Goal: Task Accomplishment & Management: Use online tool/utility

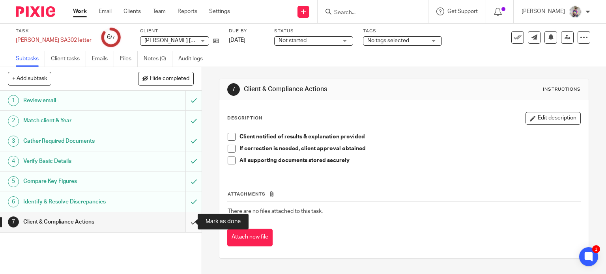
click at [186, 218] on input "submit" at bounding box center [101, 222] width 202 height 20
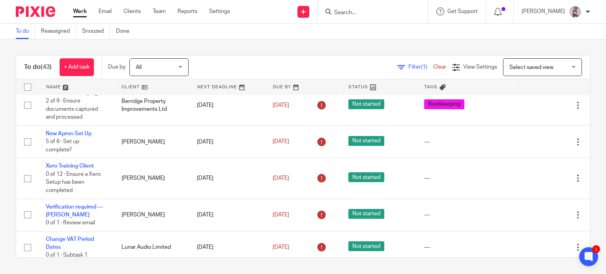
scroll to position [120, 0]
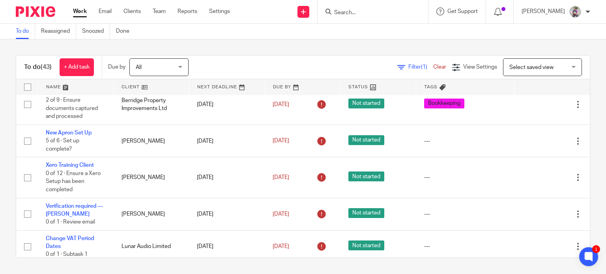
click at [368, 13] on input "Search" at bounding box center [368, 12] width 71 height 7
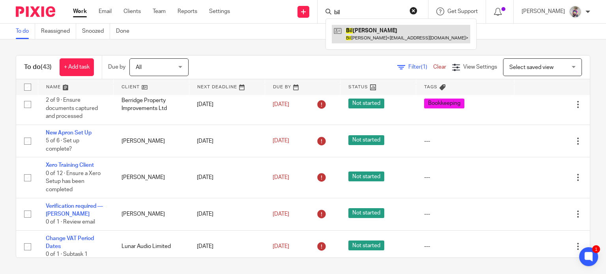
type input "bil"
click at [372, 41] on link at bounding box center [401, 34] width 138 height 18
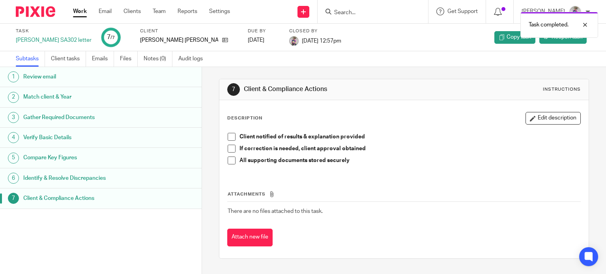
click at [77, 9] on link "Work" at bounding box center [80, 11] width 14 height 8
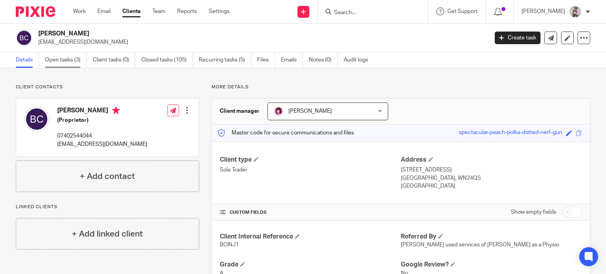
click at [55, 61] on link "Open tasks (3)" at bounding box center [66, 59] width 42 height 15
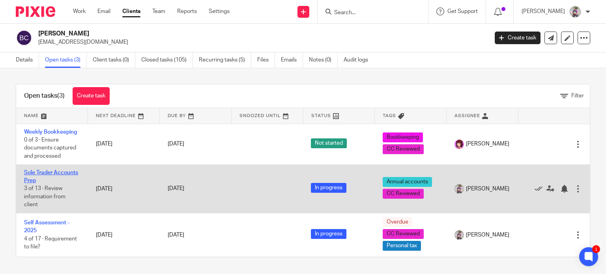
click at [56, 172] on link "Sole Trader Accounts Prep" at bounding box center [51, 176] width 54 height 13
